Goal: Check status

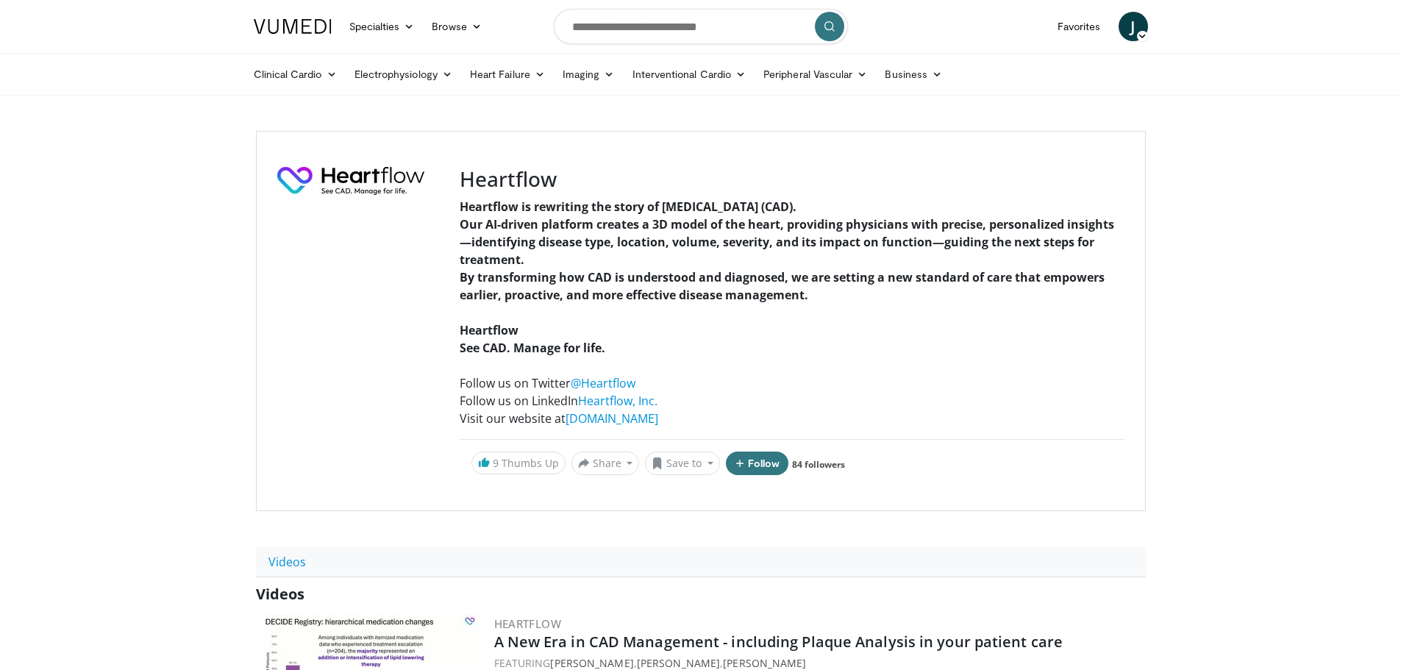
click at [1132, 25] on span "J" at bounding box center [1132, 26] width 29 height 29
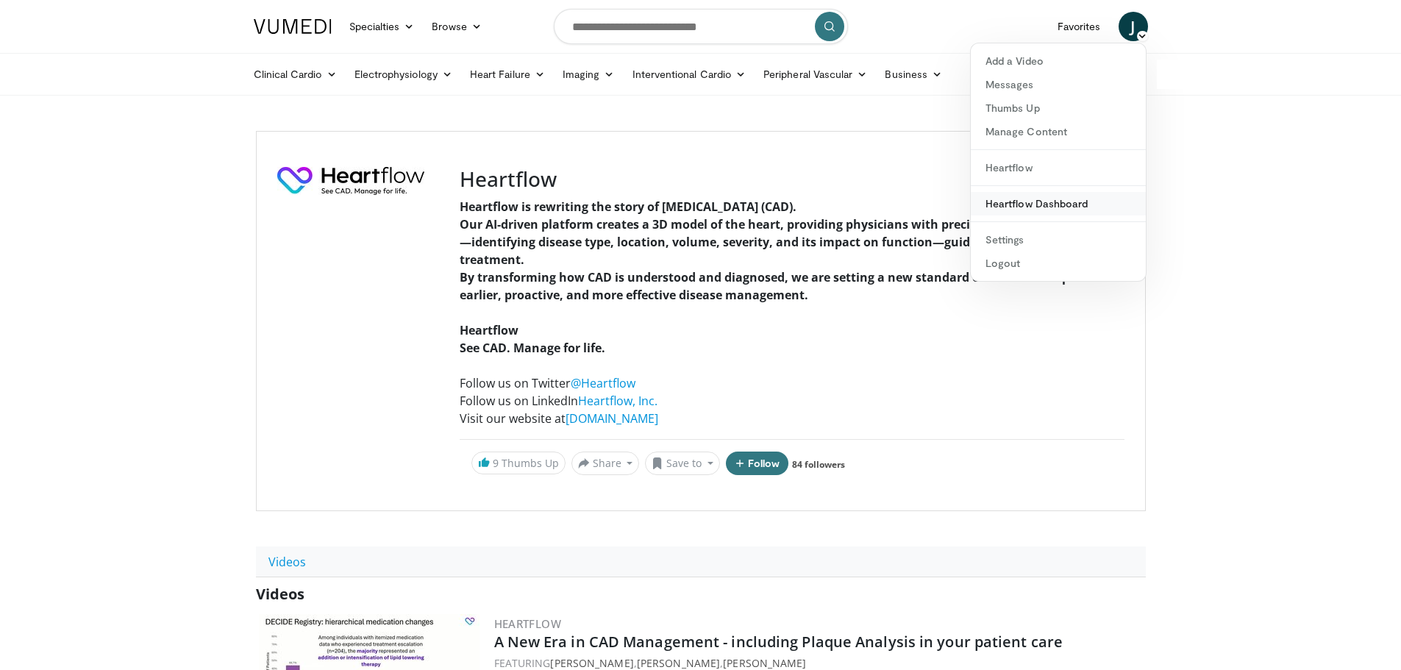
click at [1040, 205] on link "Heartflow Dashboard" at bounding box center [1058, 204] width 175 height 24
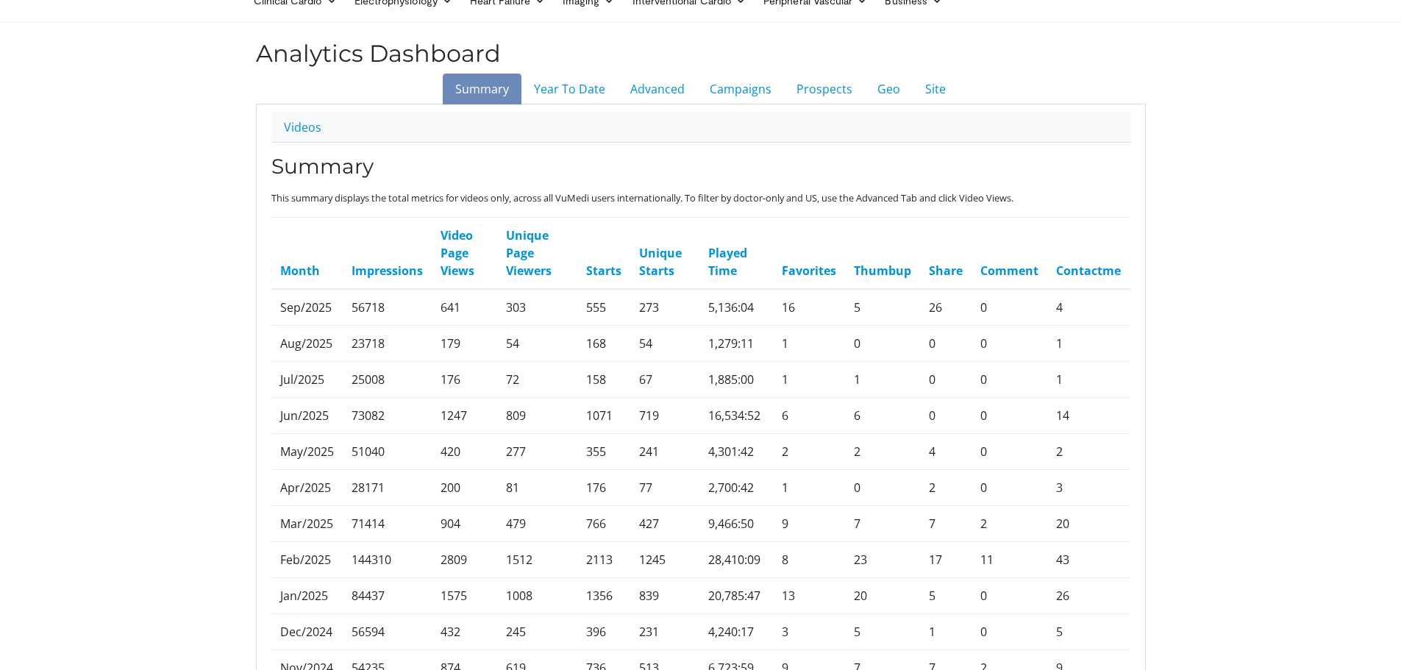
scroll to position [147, 0]
